Goal: Find specific page/section: Find specific page/section

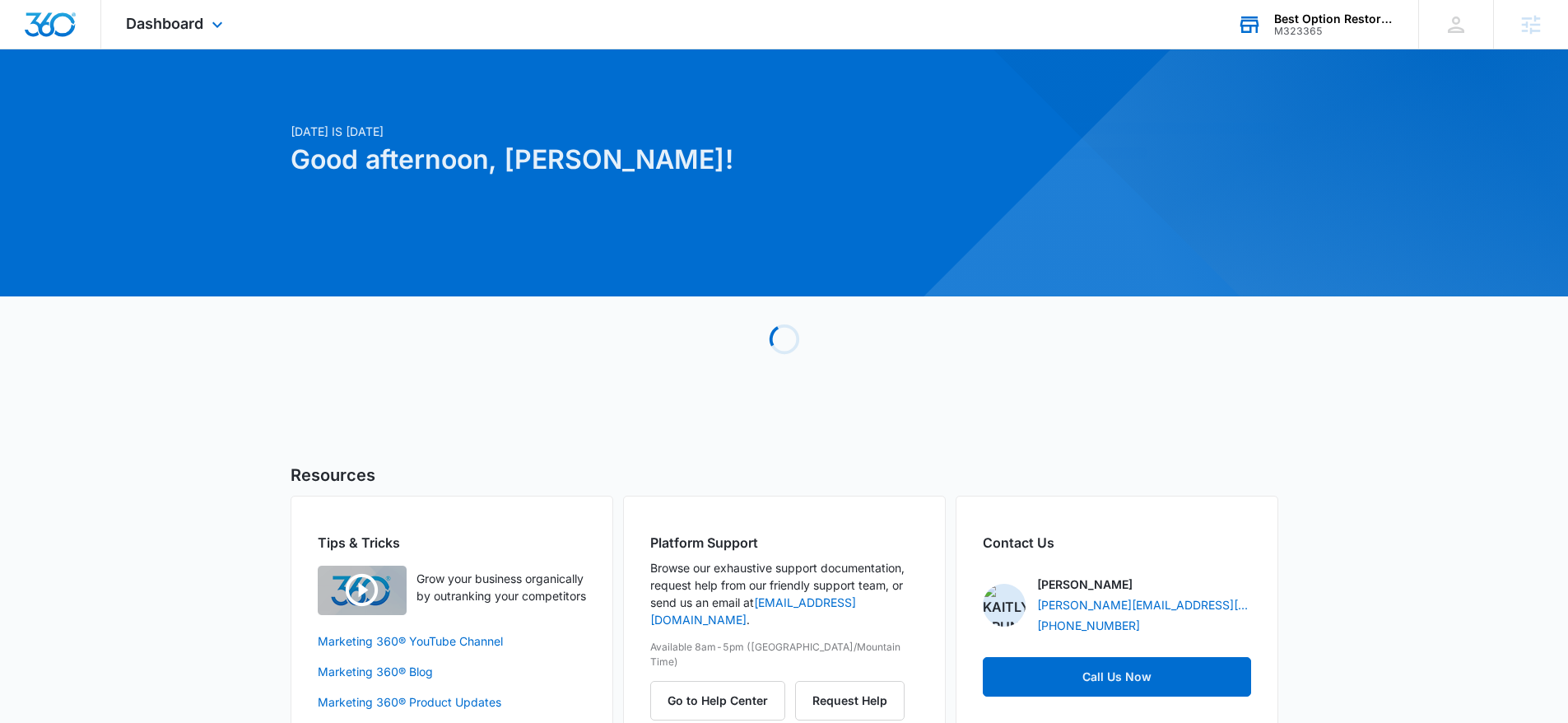
click at [1331, 22] on div "Best Option Restoration" at bounding box center [1334, 19] width 120 height 13
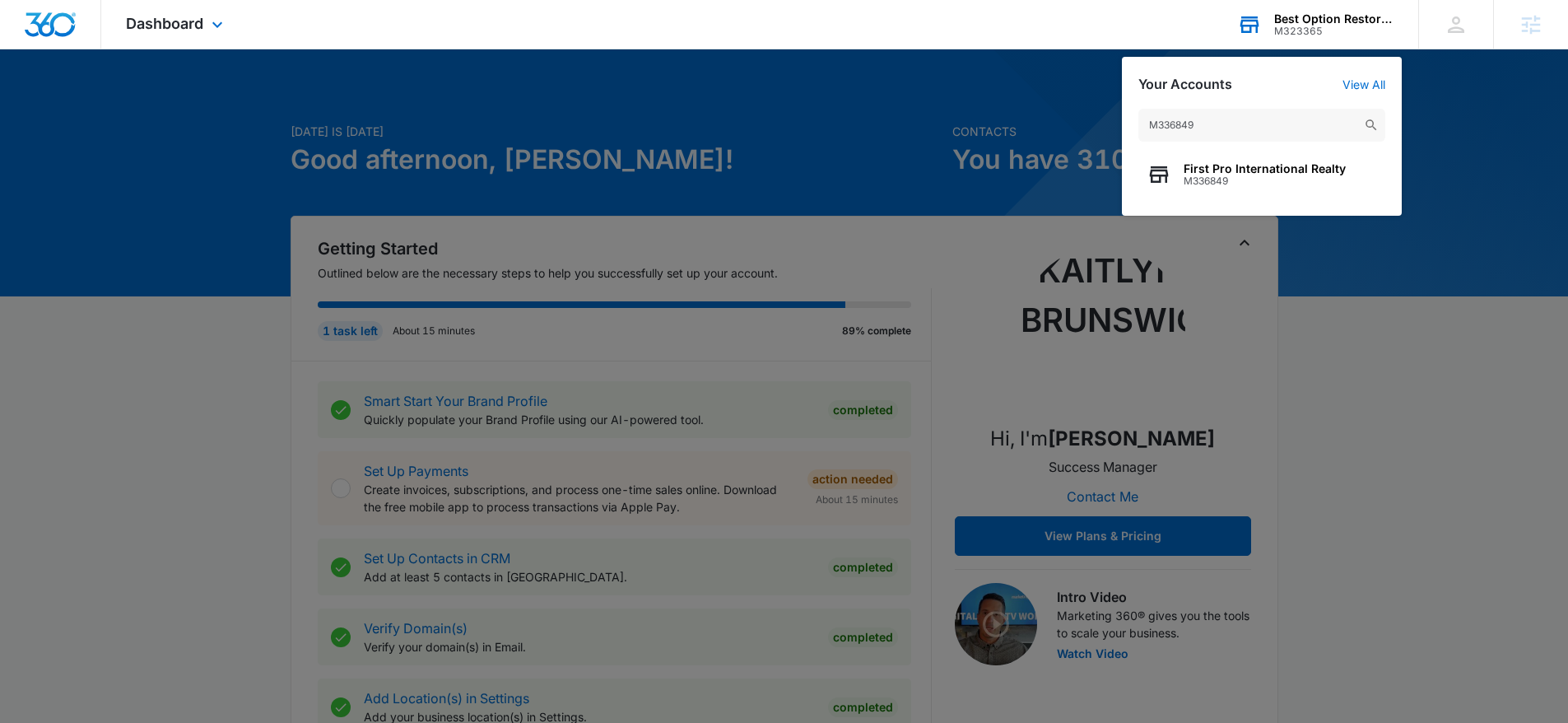
type input "M336849"
click at [1220, 154] on div "First Pro International Realty M336849" at bounding box center [1261, 174] width 246 height 50
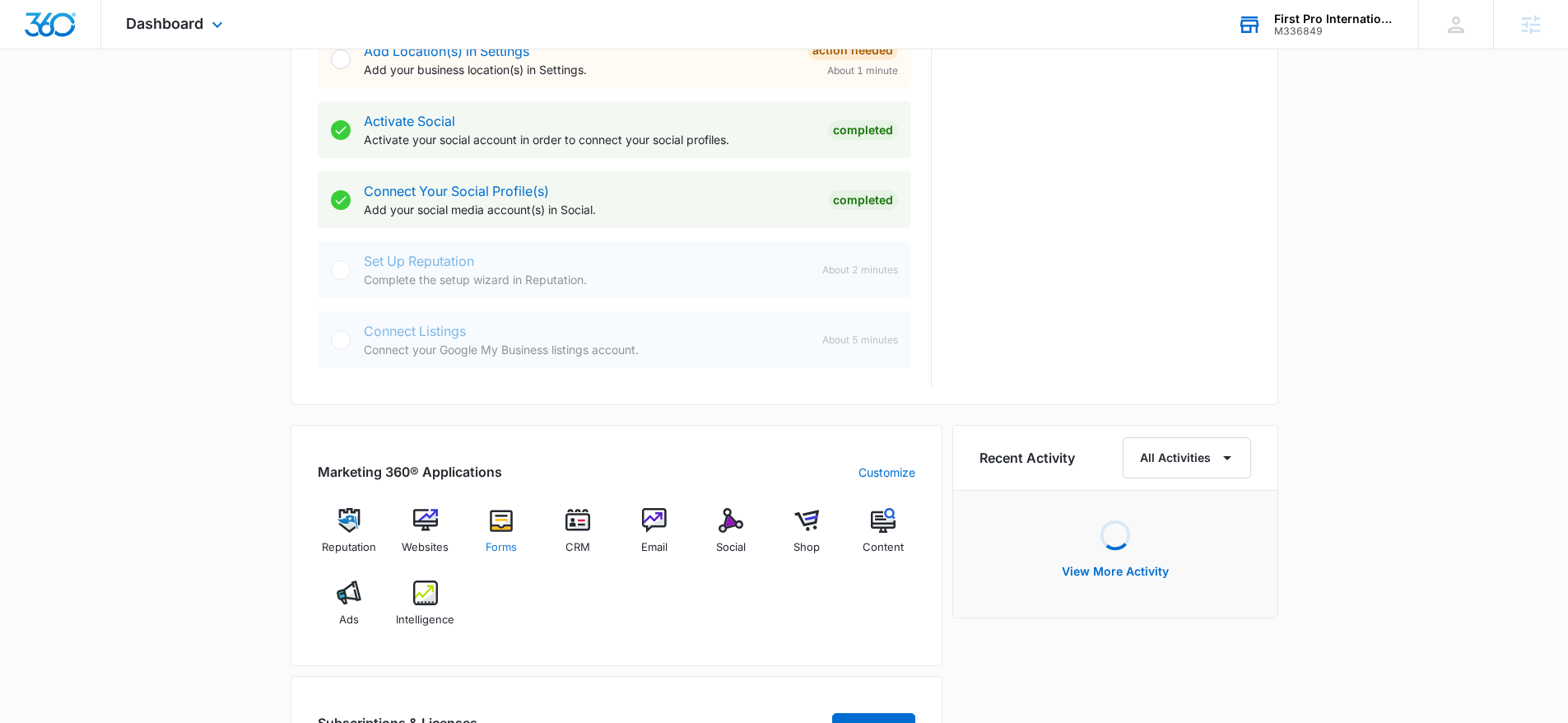
scroll to position [761, 0]
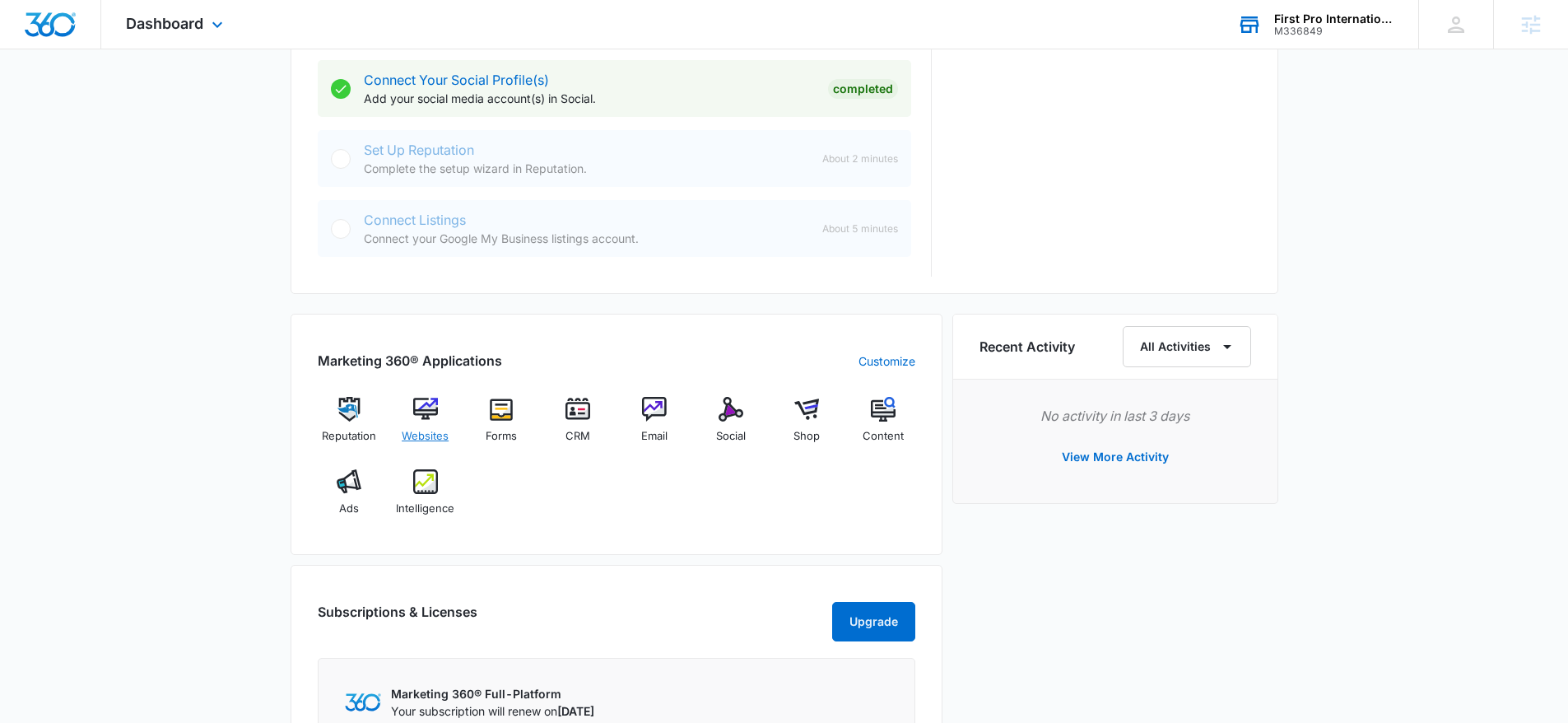
click at [420, 431] on span "Websites" at bounding box center [425, 437] width 47 height 17
